Goal: Check status: Check status

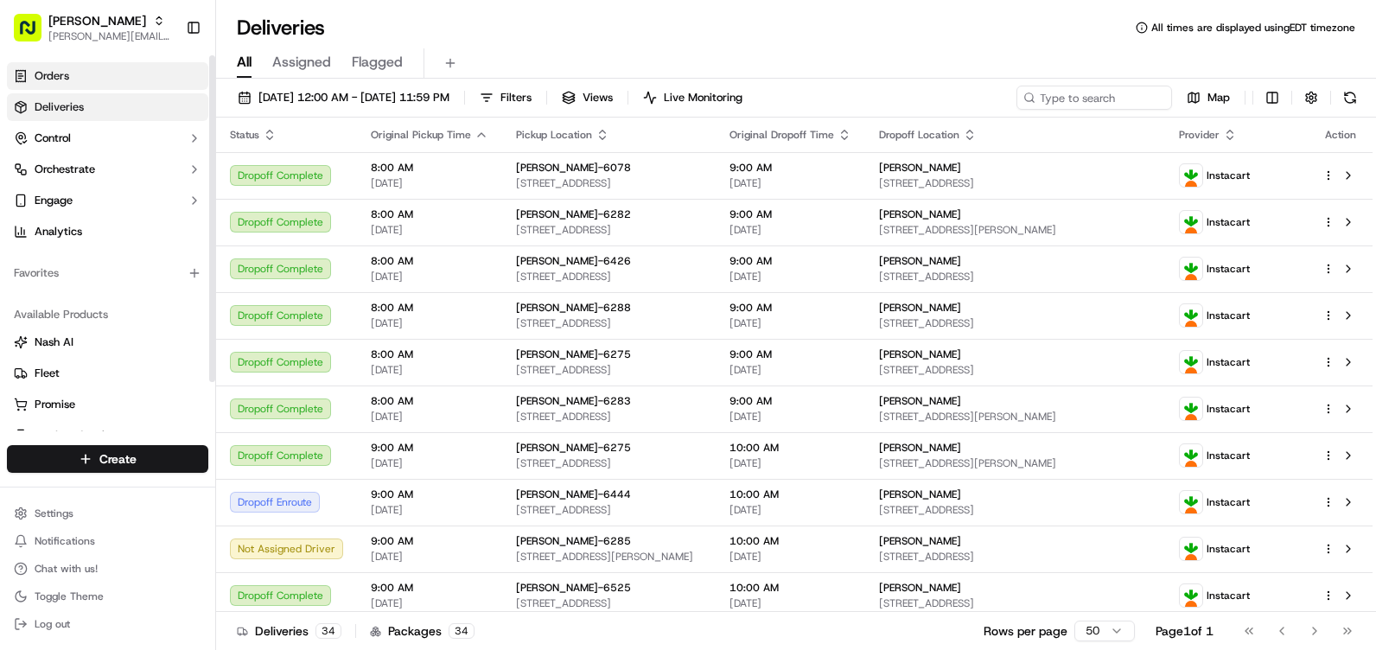
click at [46, 70] on span "Orders" at bounding box center [52, 76] width 35 height 16
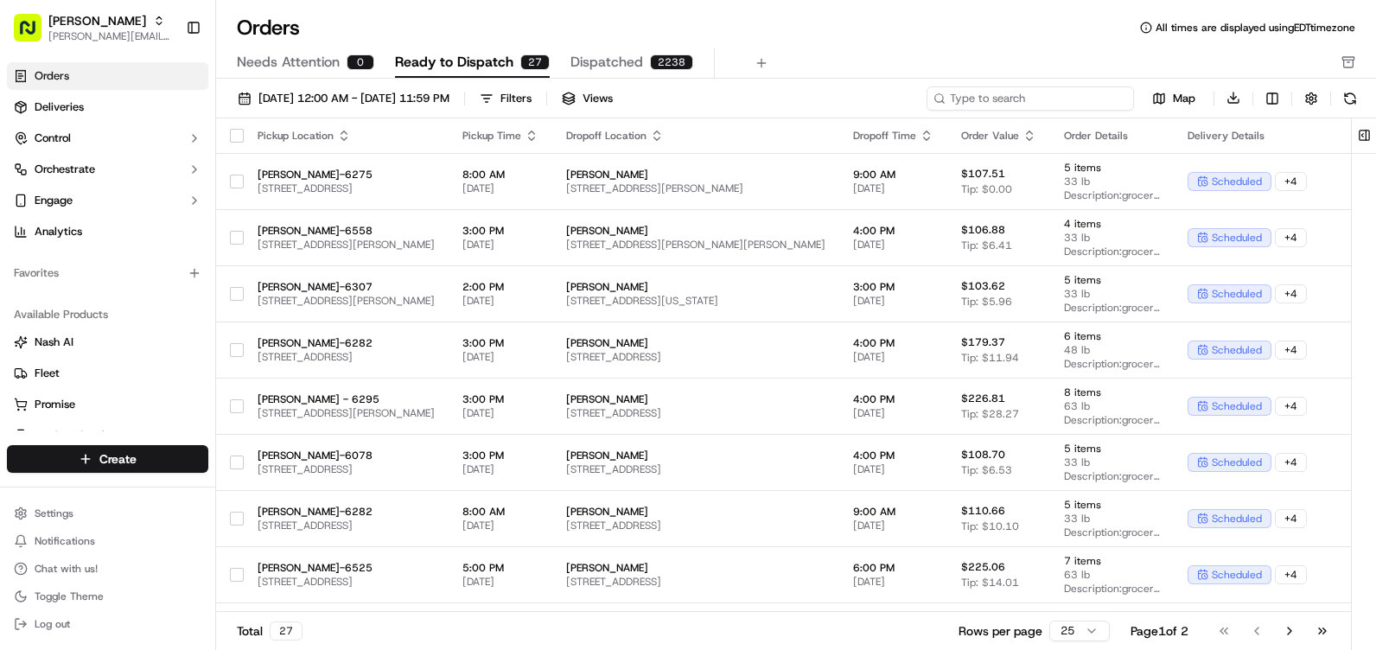
click at [1034, 103] on input at bounding box center [1029, 98] width 207 height 24
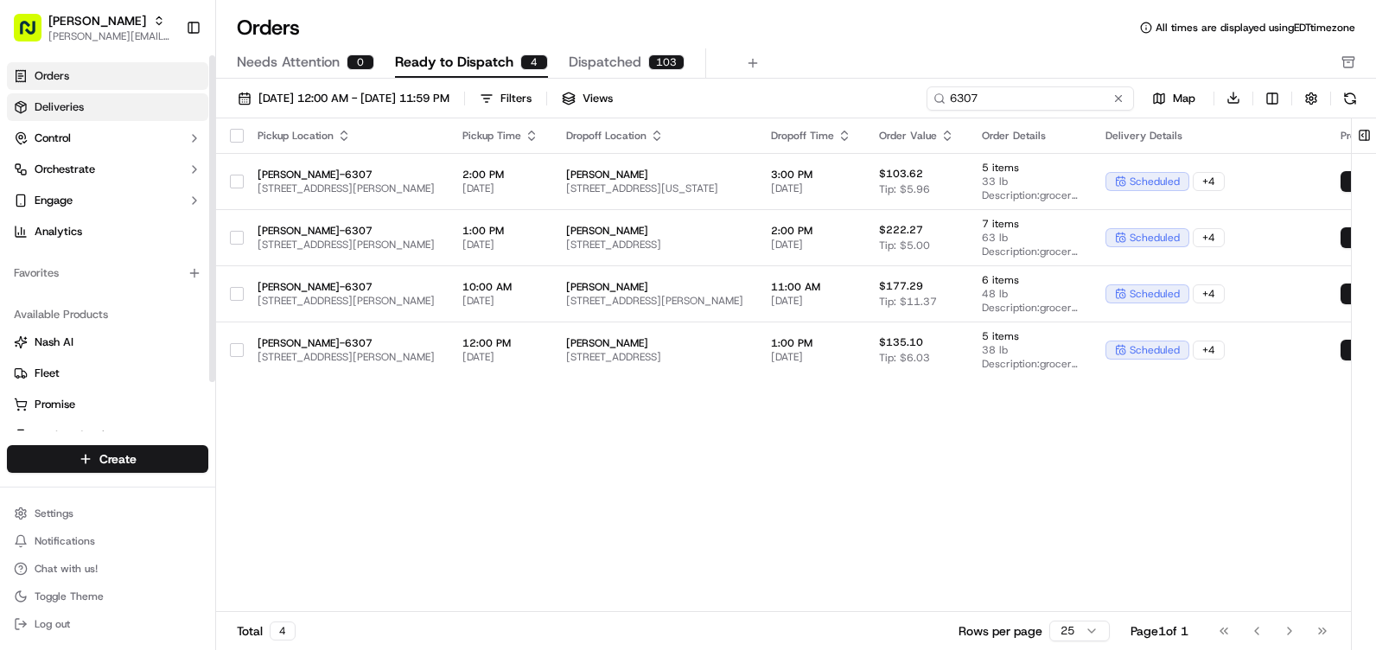
type input "6307"
click at [46, 105] on span "Deliveries" at bounding box center [59, 107] width 49 height 16
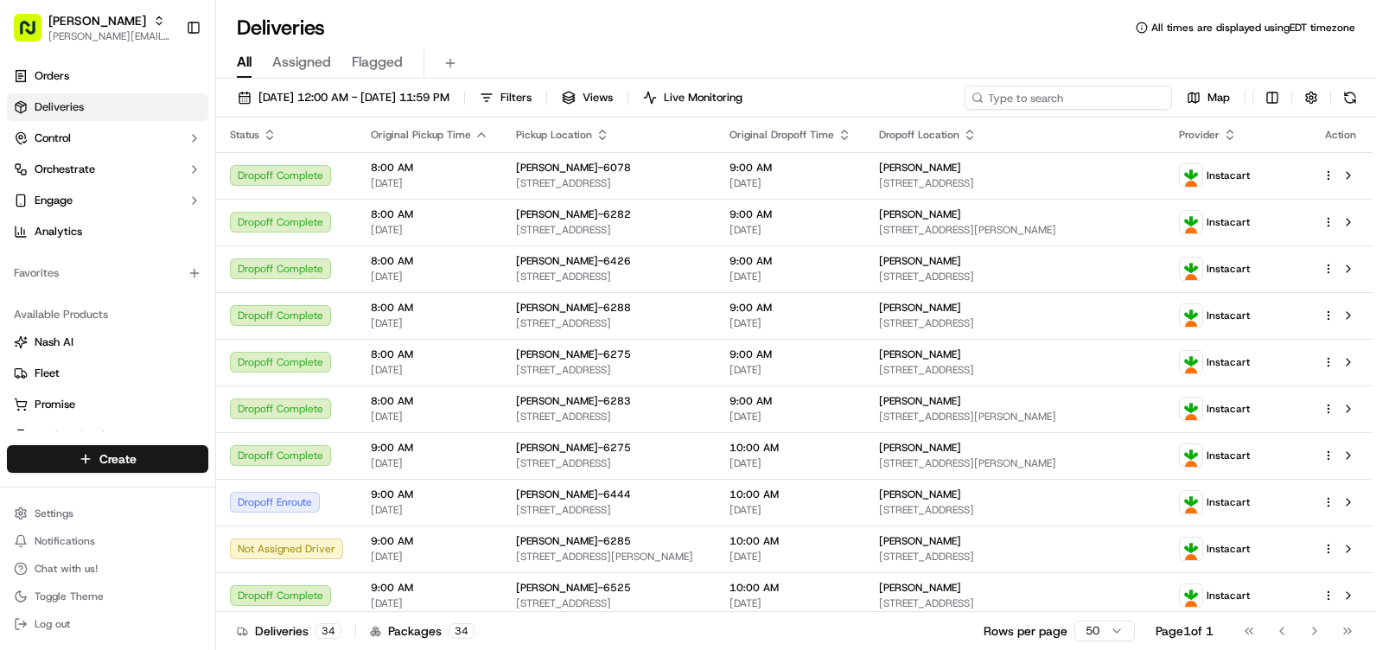
click at [1116, 96] on input at bounding box center [1067, 98] width 207 height 24
type input "6307"
